Goal: Task Accomplishment & Management: Manage account settings

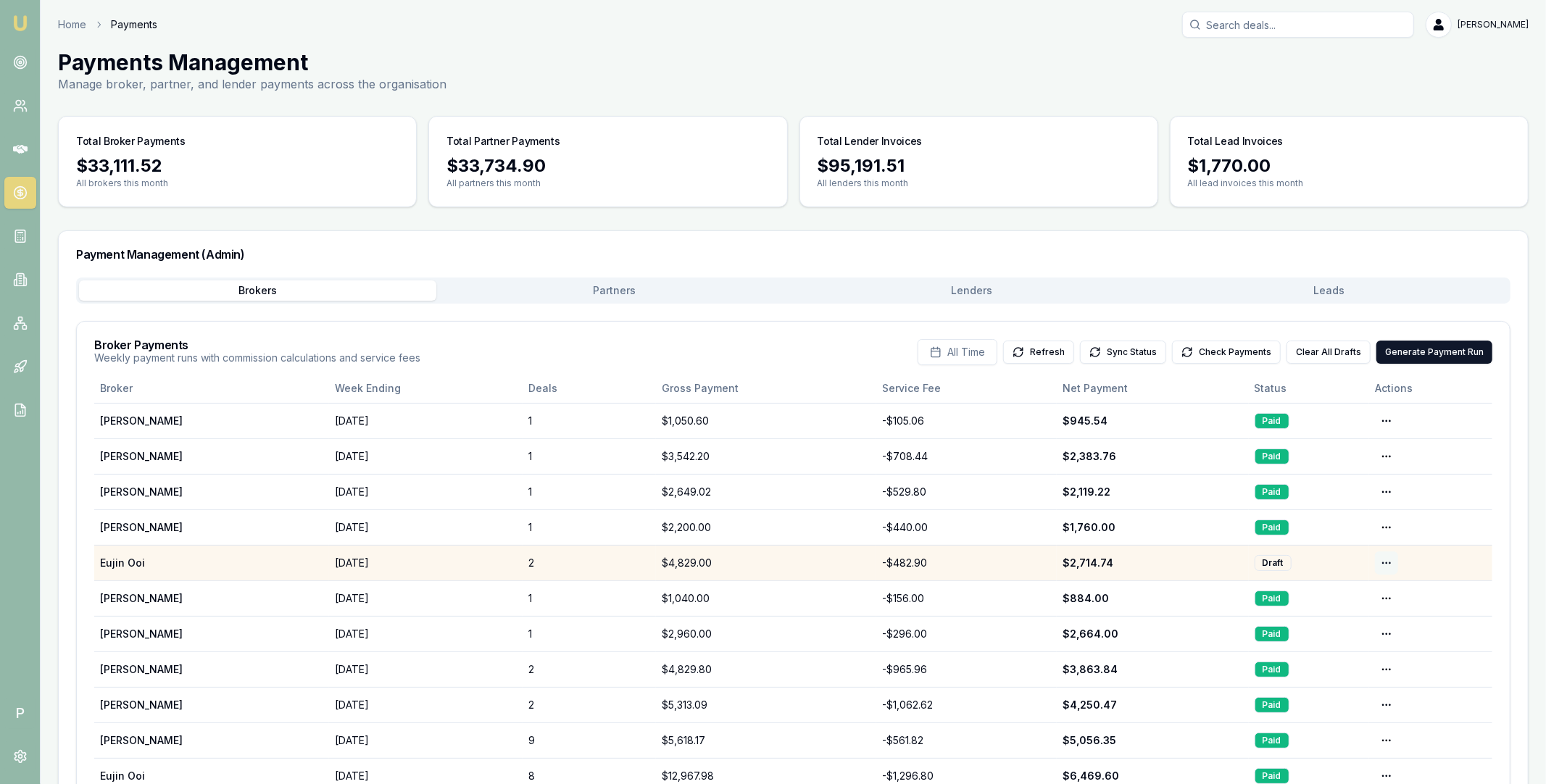
click at [1387, 563] on html "Emu Broker P Home Payments Matt Leeburn Toggle Menu Payments Management Manage …" at bounding box center [773, 392] width 1546 height 784
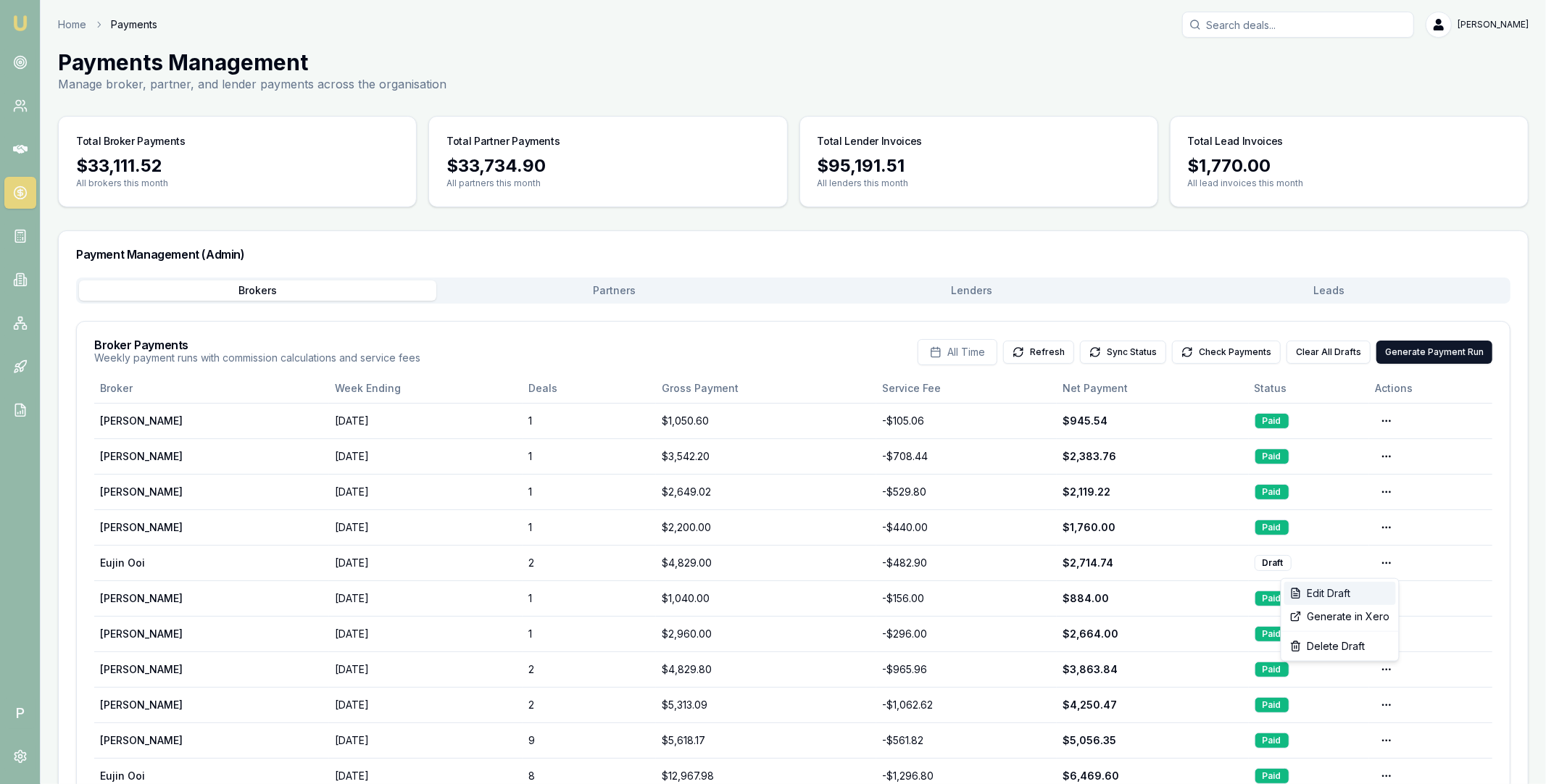
click at [1356, 592] on div "Edit Draft" at bounding box center [1340, 593] width 112 height 24
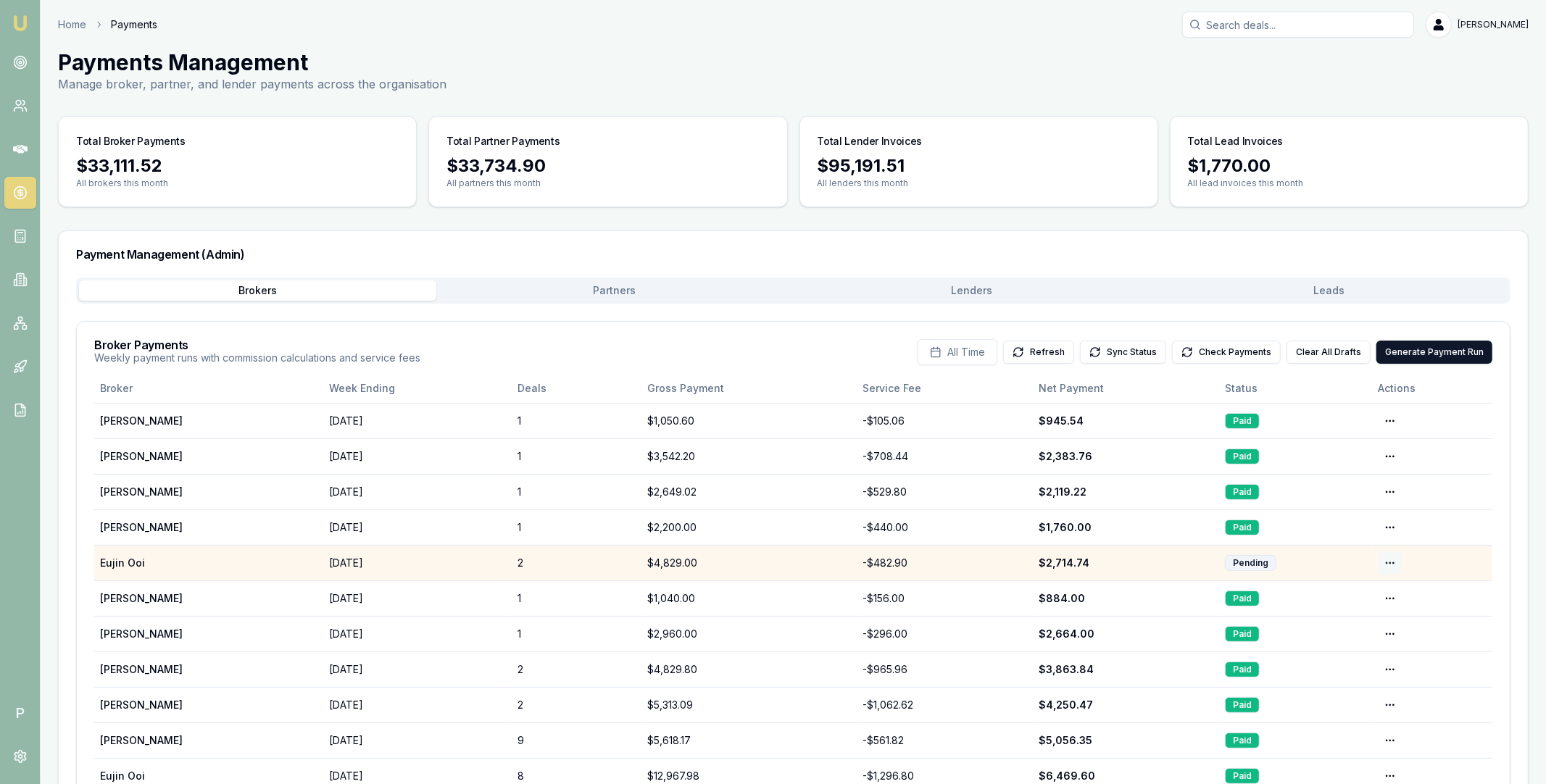
click at [1389, 563] on html "Emu Broker P Home Payments [PERSON_NAME] Toggle Menu Payments Management Manage…" at bounding box center [773, 392] width 1546 height 784
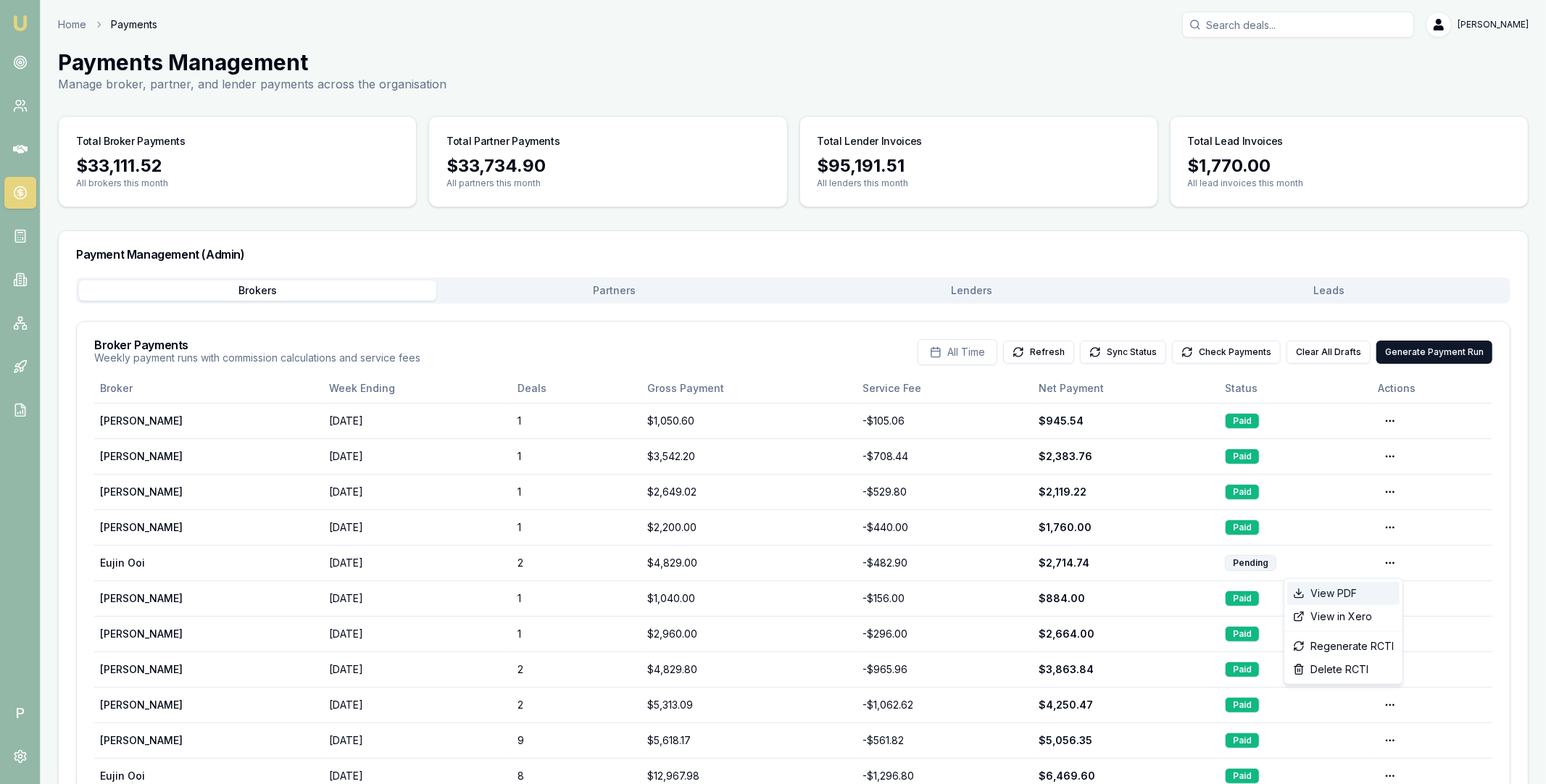
click at [1349, 592] on div "View PDF" at bounding box center [1343, 593] width 113 height 24
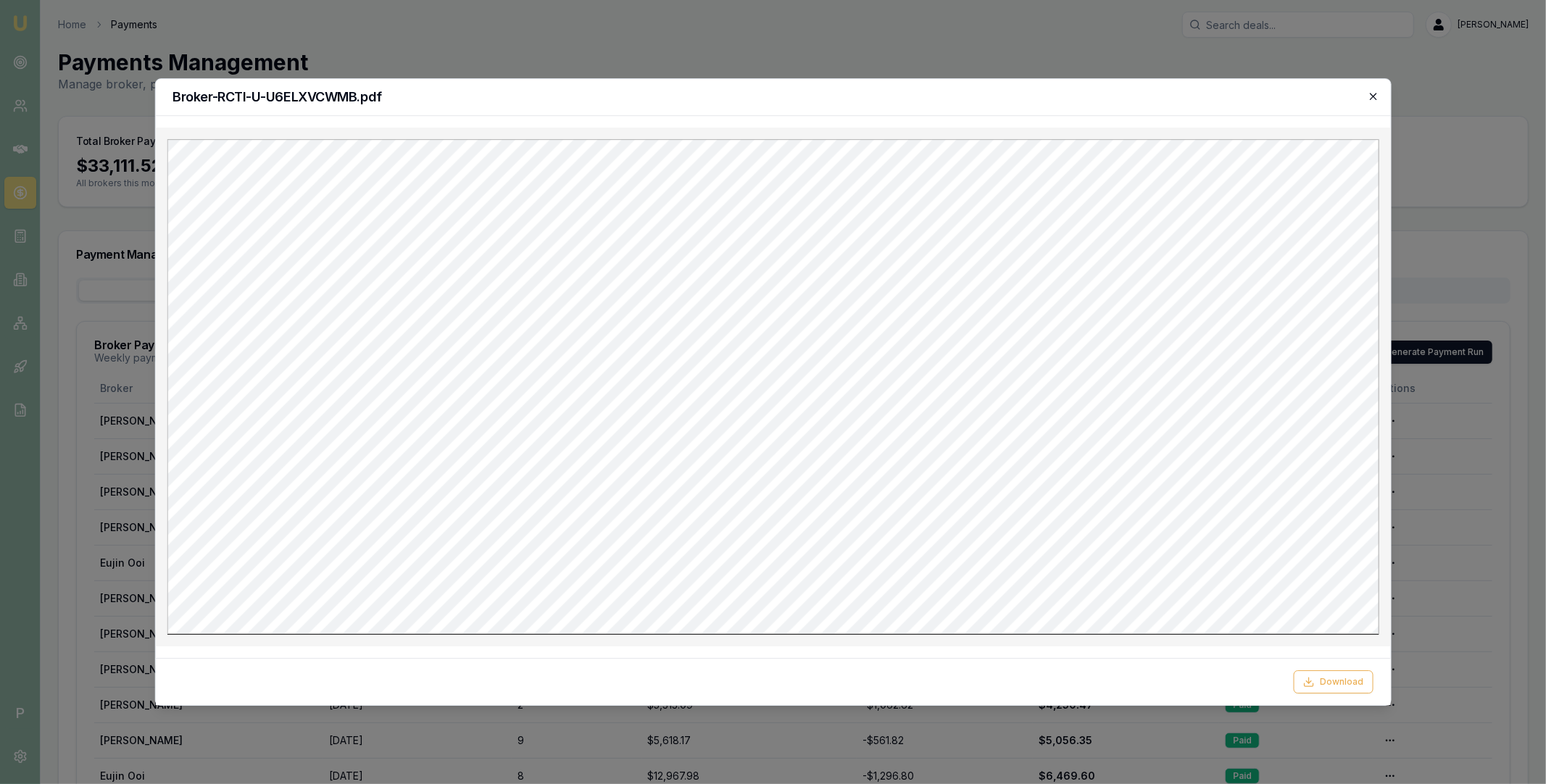
click at [1374, 98] on icon "button" at bounding box center [1374, 97] width 12 height 12
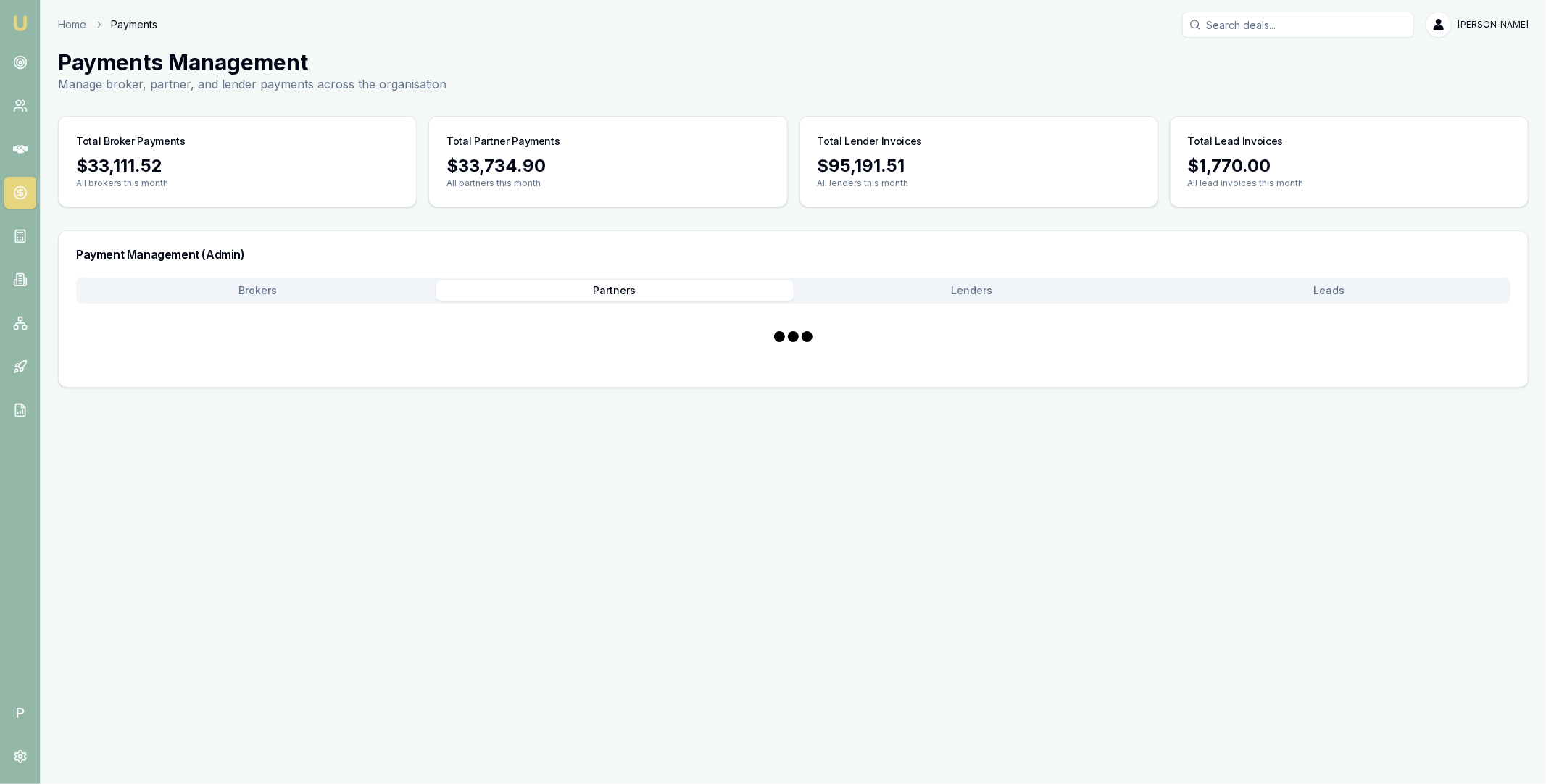
click at [662, 288] on button "Partners" at bounding box center [615, 291] width 357 height 20
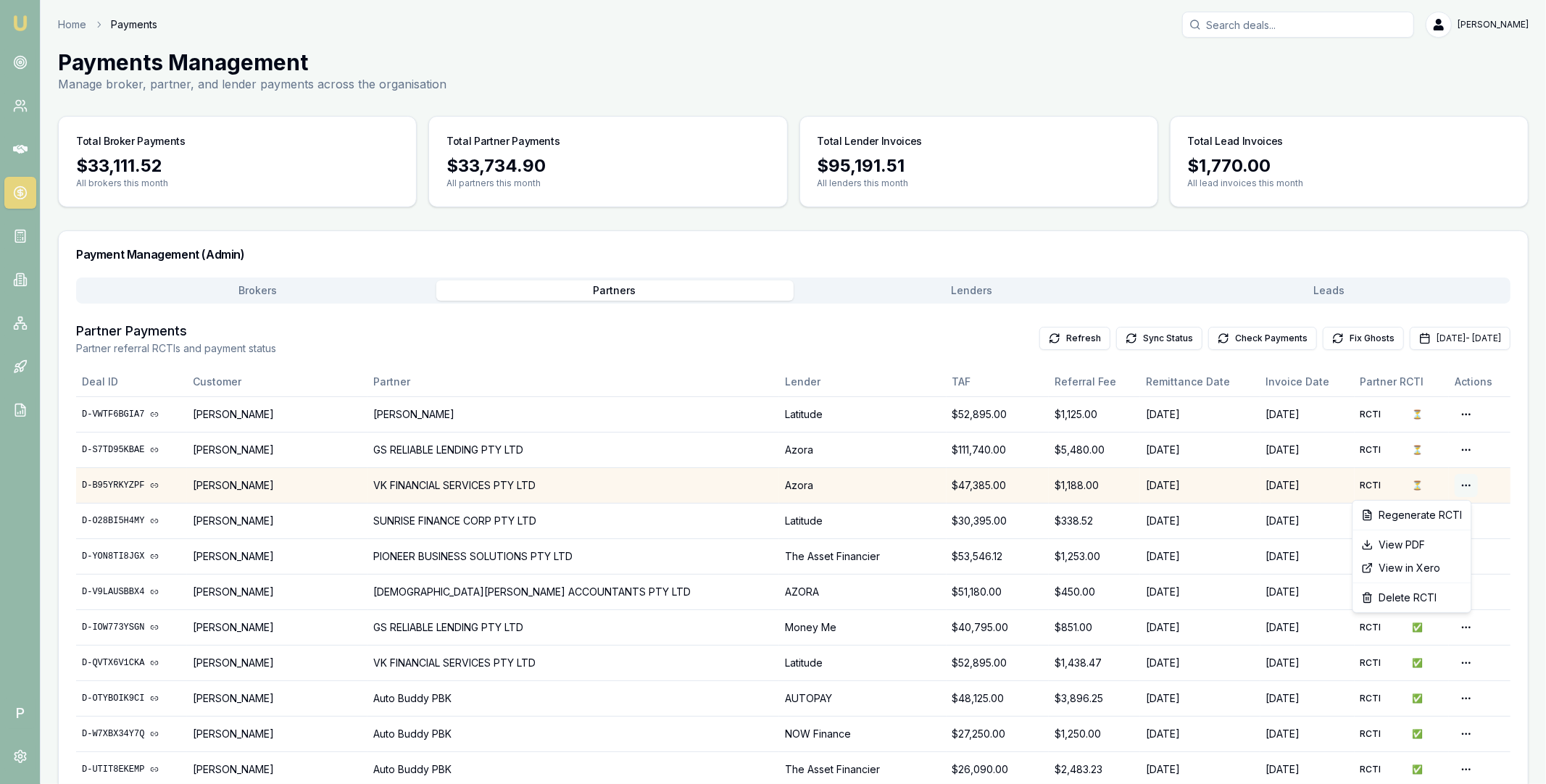
click at [1456, 484] on html "Emu Broker P Home Payments [PERSON_NAME] Toggle Menu Payments Management Manage…" at bounding box center [773, 392] width 1546 height 784
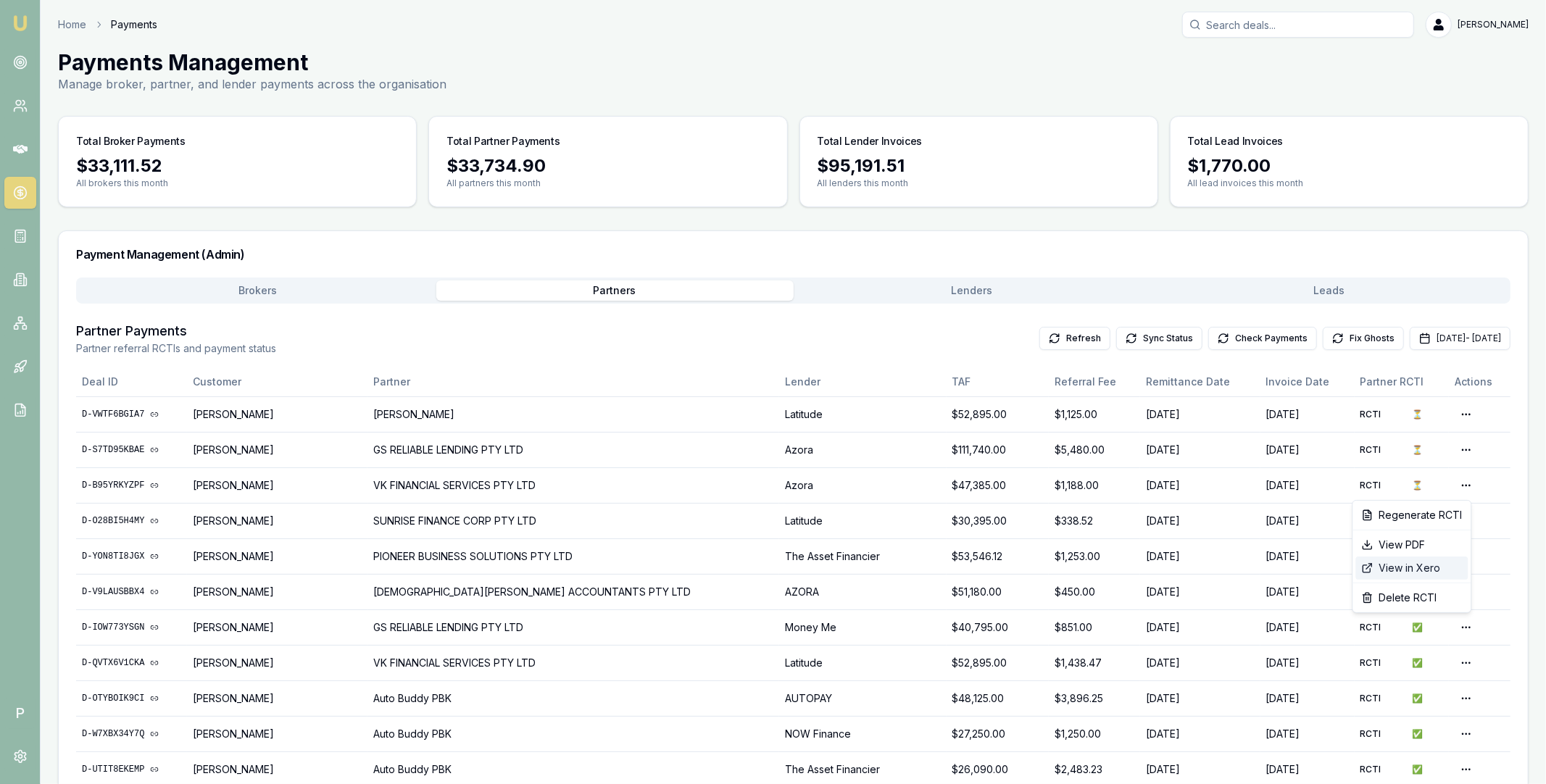
click at [1414, 567] on div "View in Xero" at bounding box center [1412, 568] width 113 height 24
click at [1208, 335] on button "Check Payments" at bounding box center [1262, 339] width 108 height 24
click at [291, 287] on button "Brokers" at bounding box center [257, 291] width 357 height 20
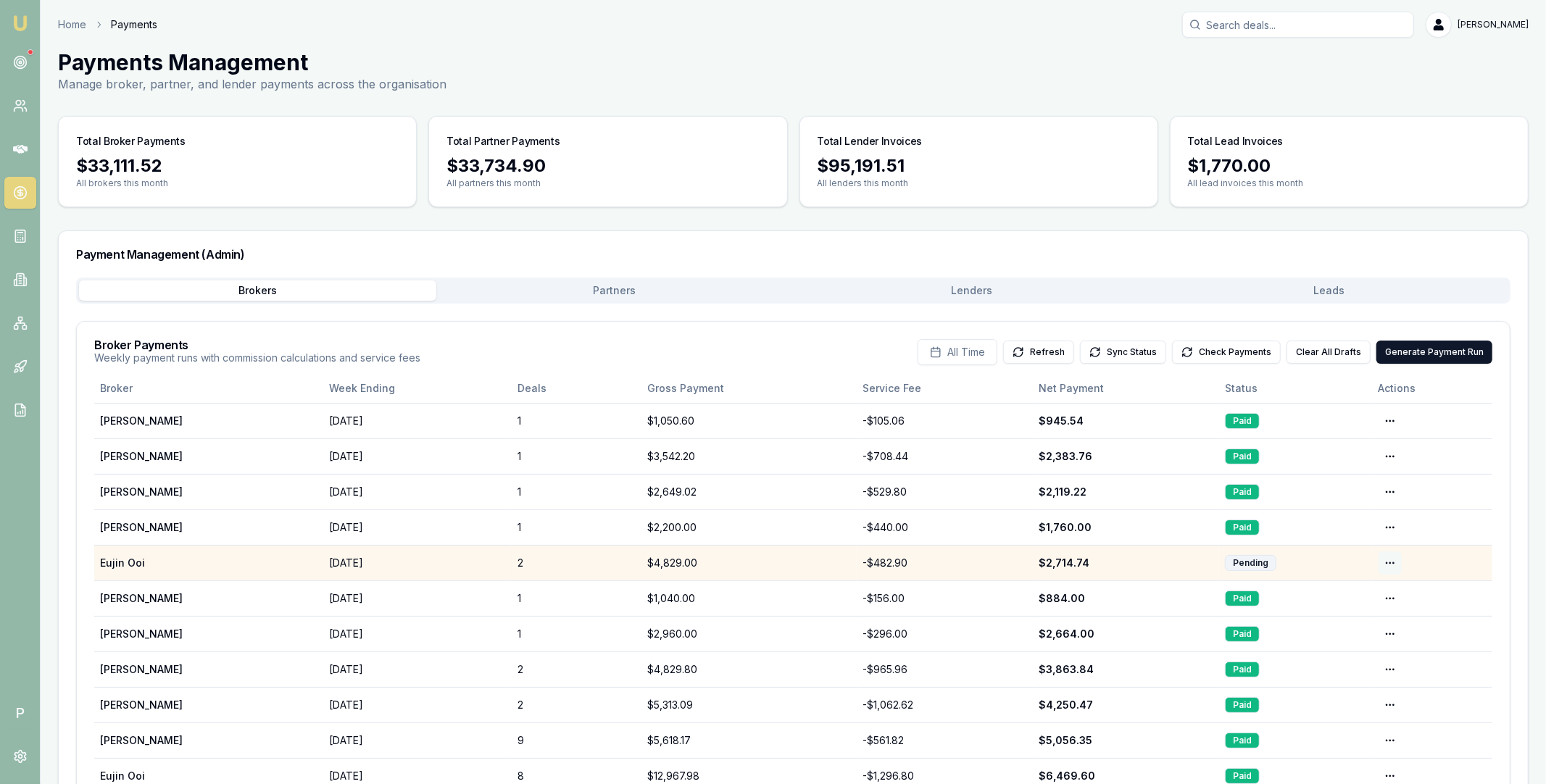
click at [1389, 559] on html "Emu Broker P Home Payments [PERSON_NAME] Toggle Menu Payments Management Manage…" at bounding box center [773, 392] width 1546 height 784
click at [1049, 563] on html "Emu Broker P Home Payments [PERSON_NAME] Toggle Menu Payments Management Manage…" at bounding box center [773, 392] width 1546 height 784
drag, startPoint x: 1043, startPoint y: 562, endPoint x: 1083, endPoint y: 565, distance: 40.1
click at [1083, 565] on div "$2,714.74" at bounding box center [1126, 562] width 176 height 14
copy div "2,714.74"
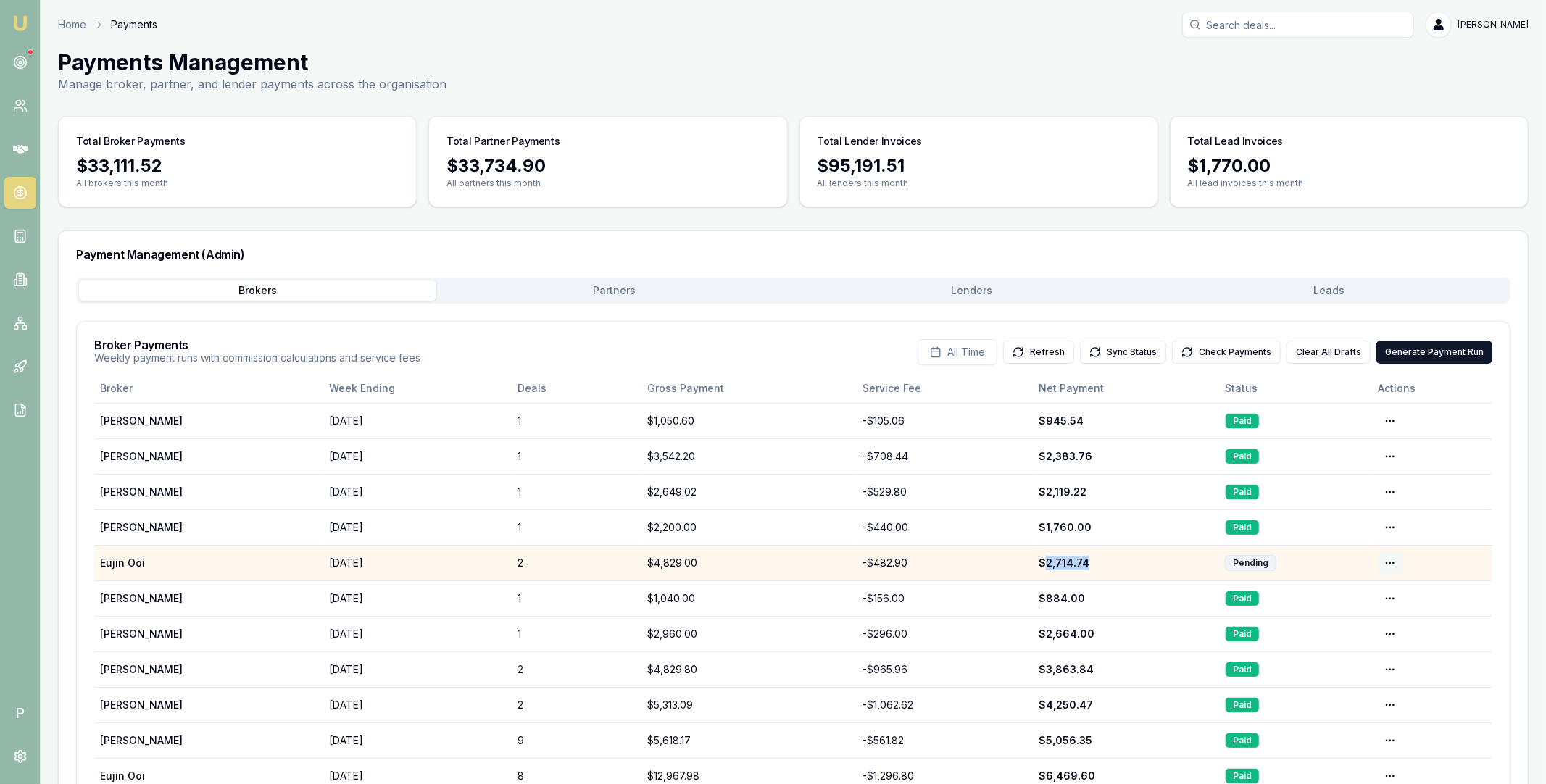
click at [1396, 565] on html "Emu Broker P Home Payments [PERSON_NAME] Toggle Menu Payments Management Manage…" at bounding box center [773, 392] width 1546 height 784
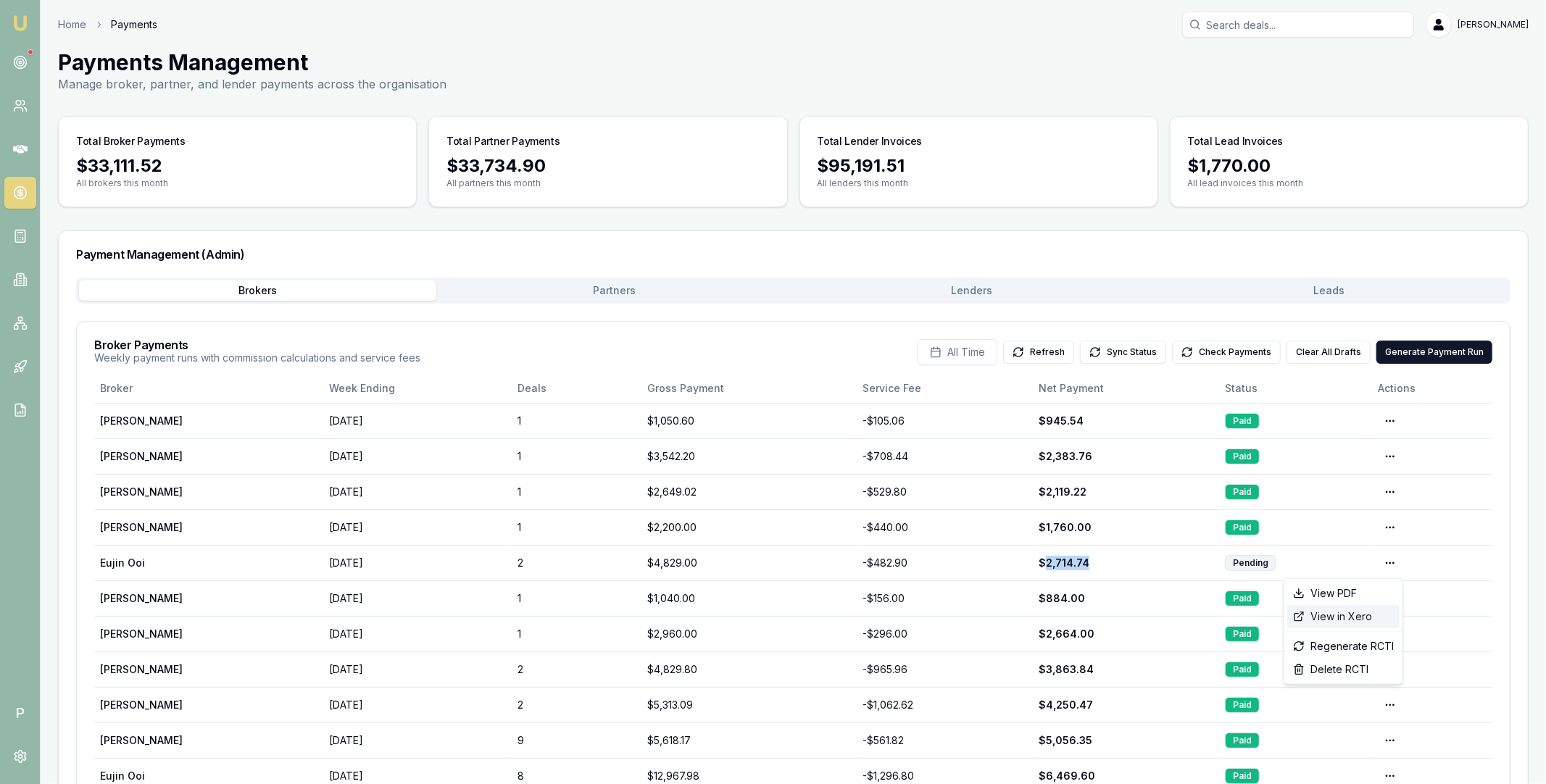
click at [1352, 618] on div "View in Xero" at bounding box center [1343, 617] width 113 height 24
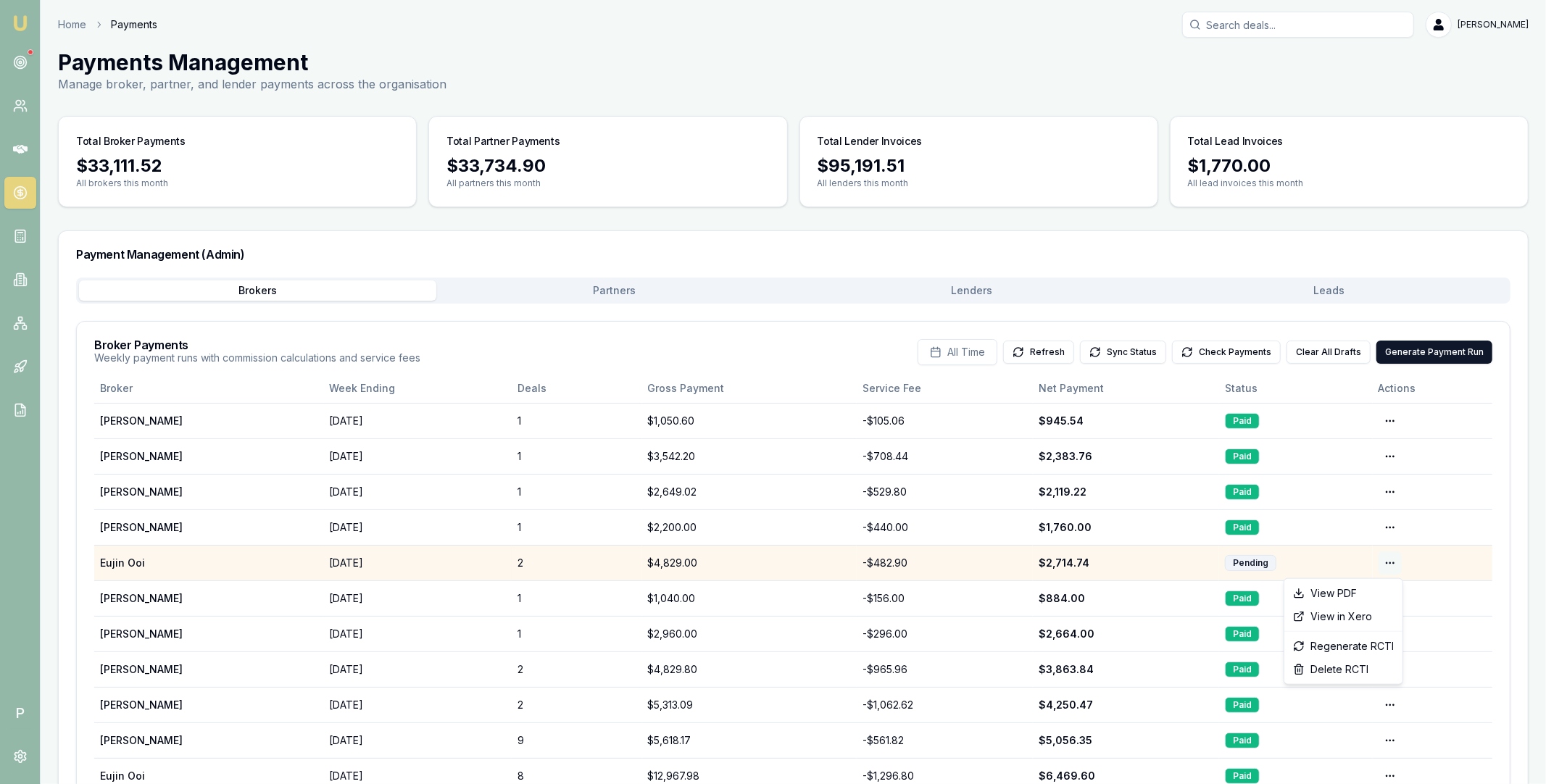
click at [1385, 560] on html "Emu Broker P Home Payments [PERSON_NAME] Toggle Menu Payments Management Manage…" at bounding box center [773, 392] width 1546 height 784
